Goal: Information Seeking & Learning: Find specific fact

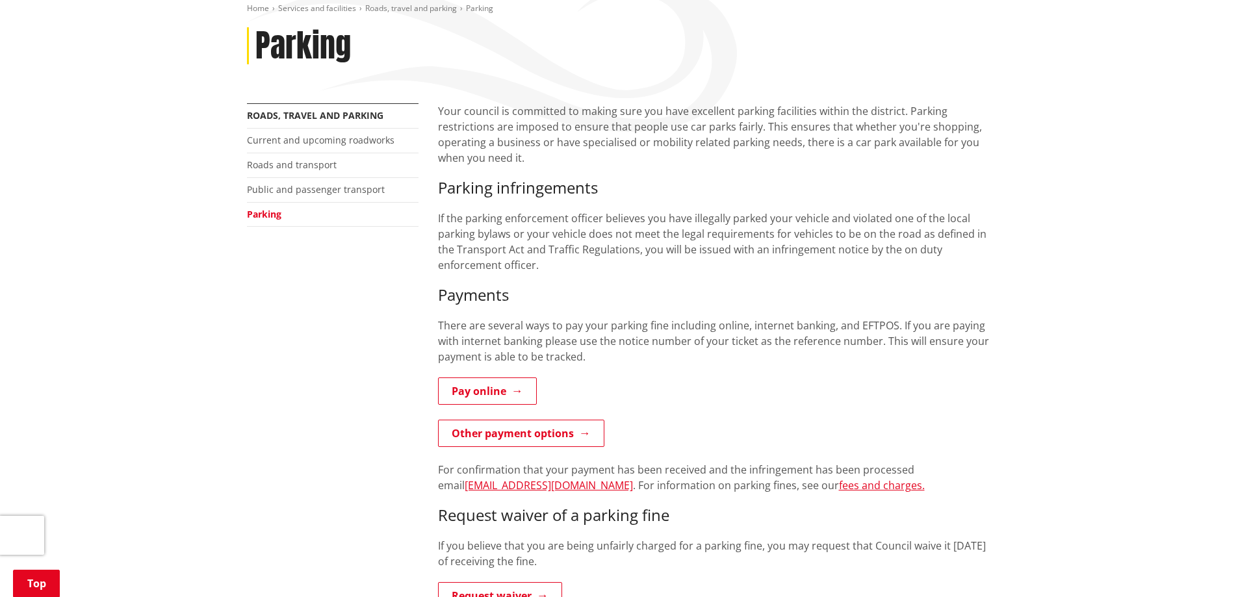
scroll to position [130, 0]
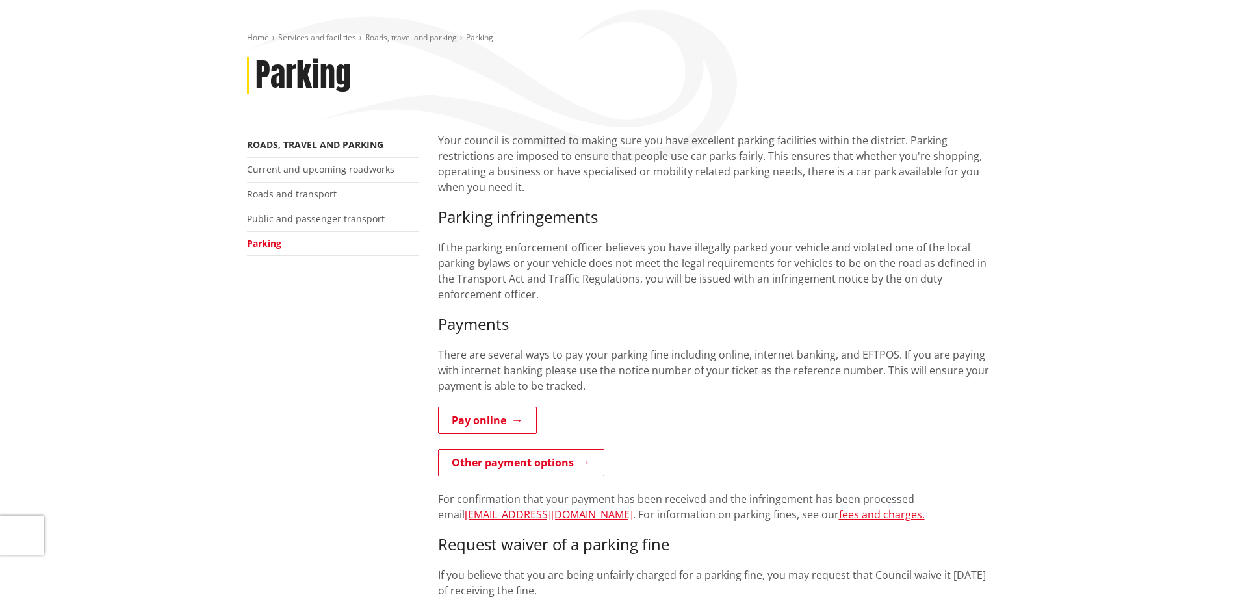
click at [266, 244] on link "Parking" at bounding box center [264, 243] width 34 height 12
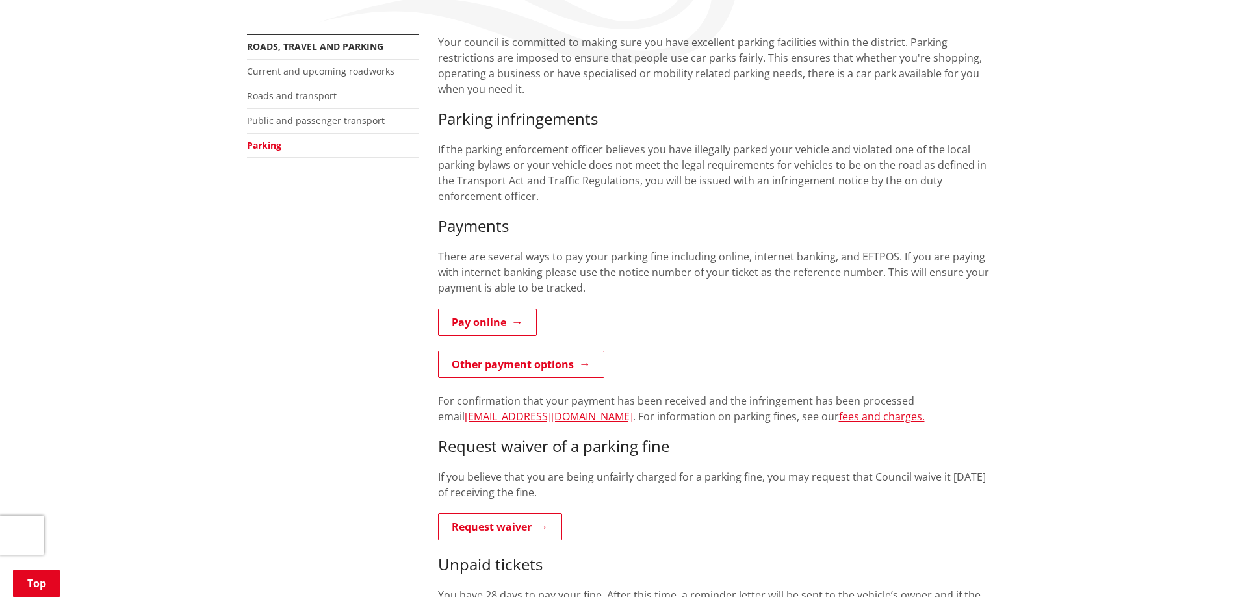
scroll to position [260, 0]
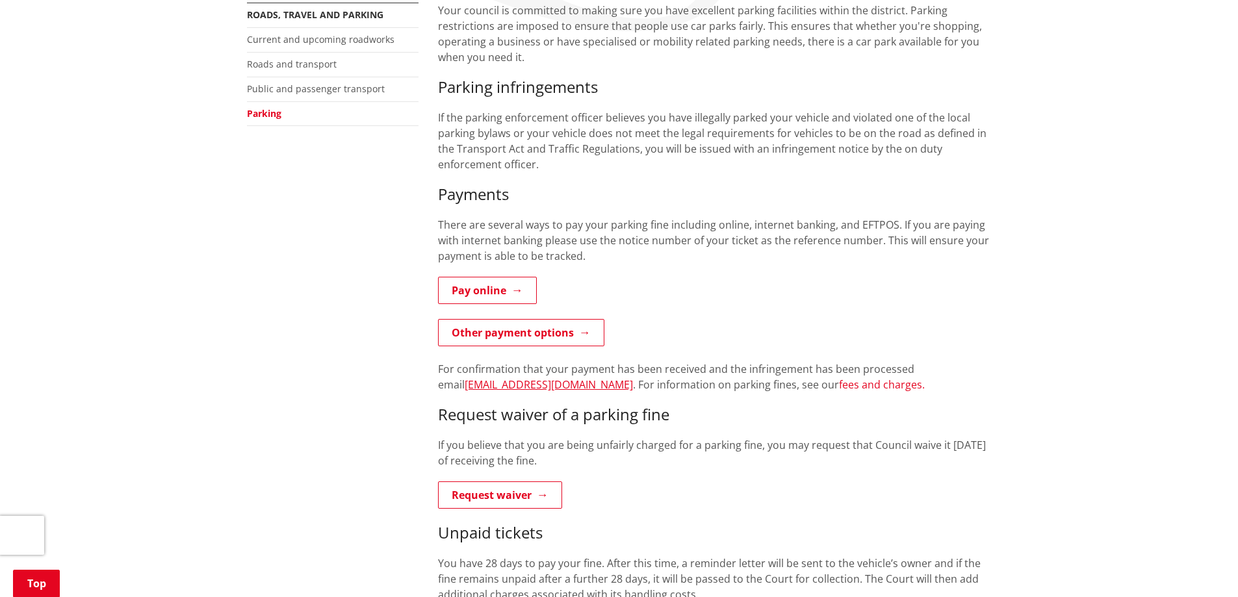
click at [839, 384] on link "fees and charges." at bounding box center [882, 385] width 86 height 14
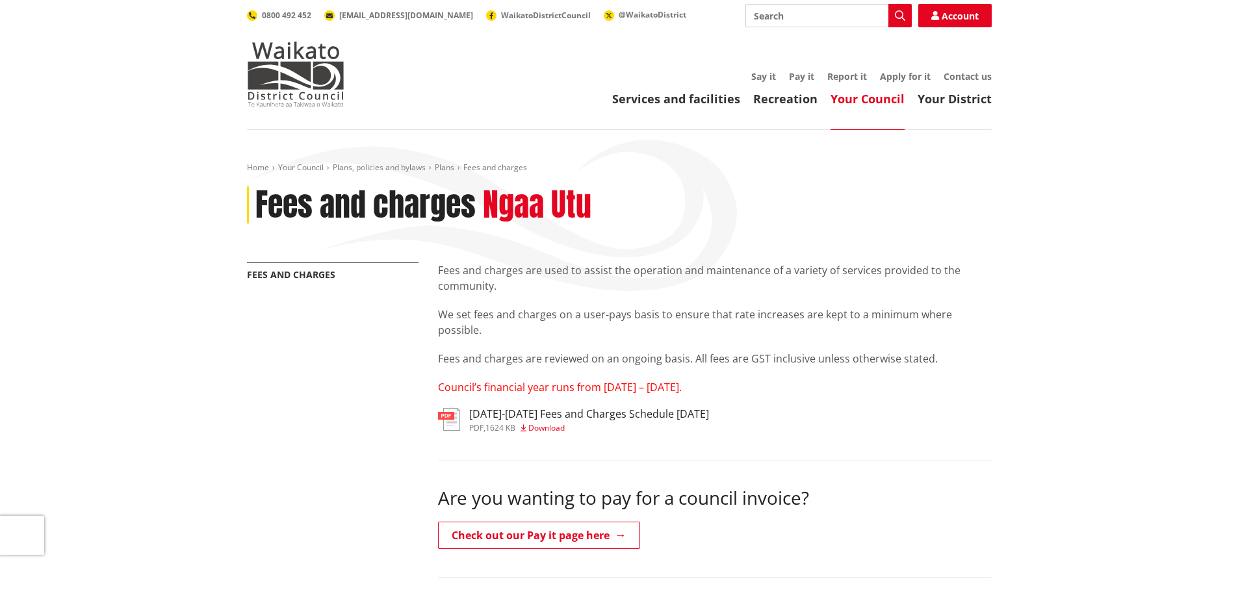
click at [454, 417] on img at bounding box center [449, 419] width 22 height 23
